Goal: Transaction & Acquisition: Purchase product/service

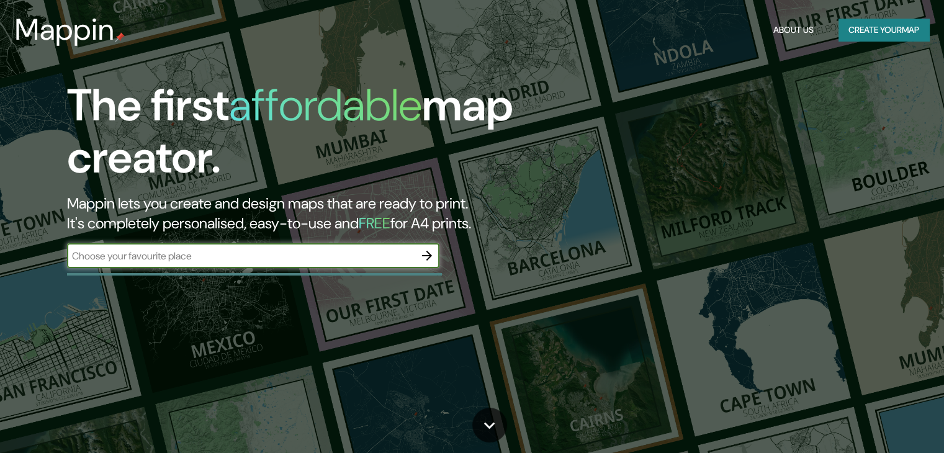
click at [258, 257] on input "text" at bounding box center [241, 256] width 348 height 14
click at [432, 258] on icon "button" at bounding box center [427, 255] width 15 height 15
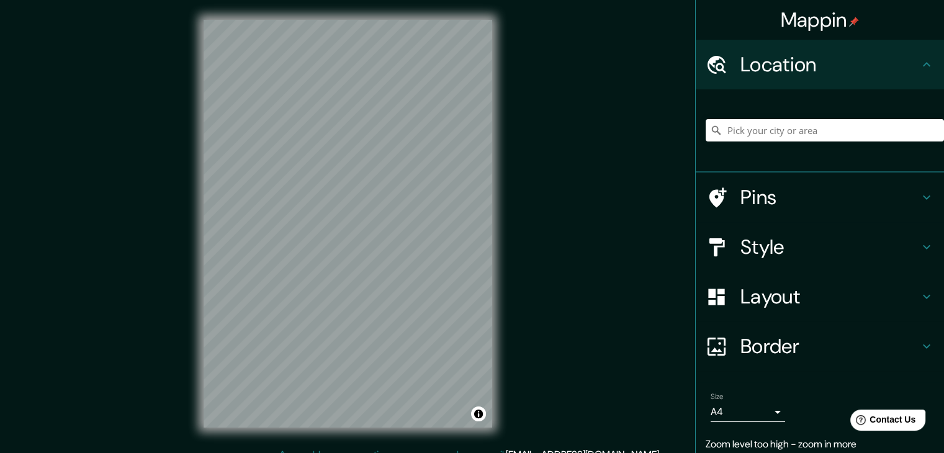
click at [523, 126] on div "Mappin Location Pins Style Layout Border Choose a border. Hint : you can make l…" at bounding box center [472, 233] width 944 height 467
click at [919, 250] on icon at bounding box center [926, 247] width 15 height 15
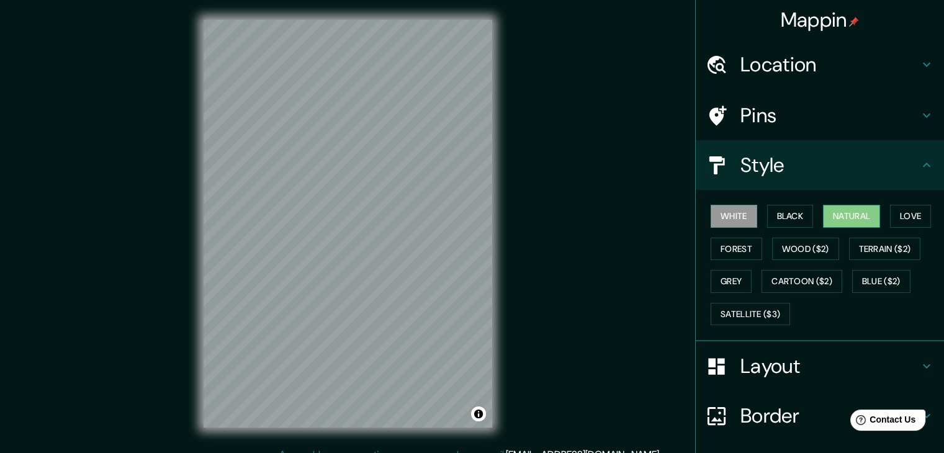
click at [843, 212] on button "Natural" at bounding box center [851, 216] width 57 height 23
click at [902, 213] on button "Love" at bounding box center [910, 216] width 41 height 23
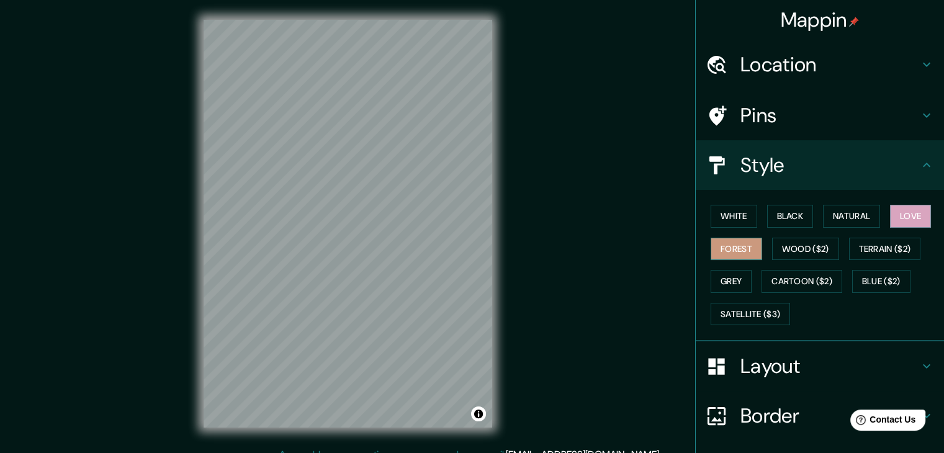
click at [724, 240] on button "Forest" at bounding box center [737, 249] width 52 height 23
click at [851, 219] on button "Natural" at bounding box center [851, 216] width 57 height 23
click at [844, 109] on h4 "Pins" at bounding box center [829, 115] width 179 height 25
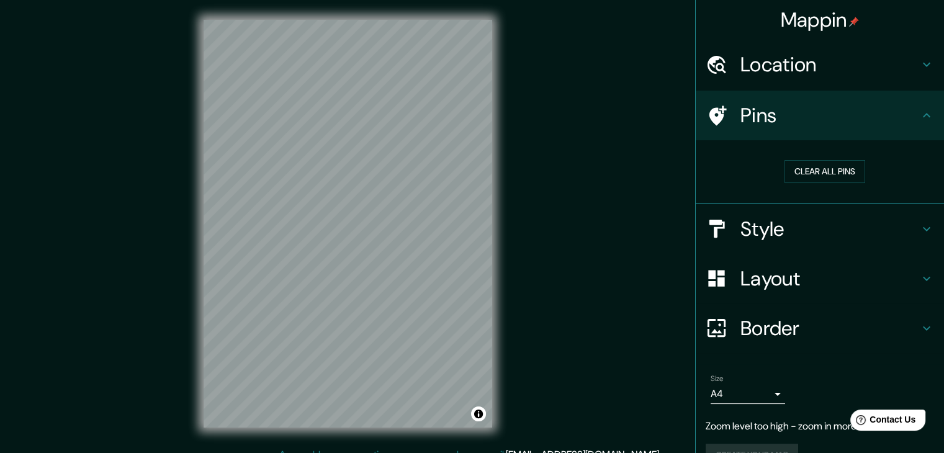
click at [915, 125] on div "Pins" at bounding box center [820, 116] width 248 height 50
